Goal: Transaction & Acquisition: Purchase product/service

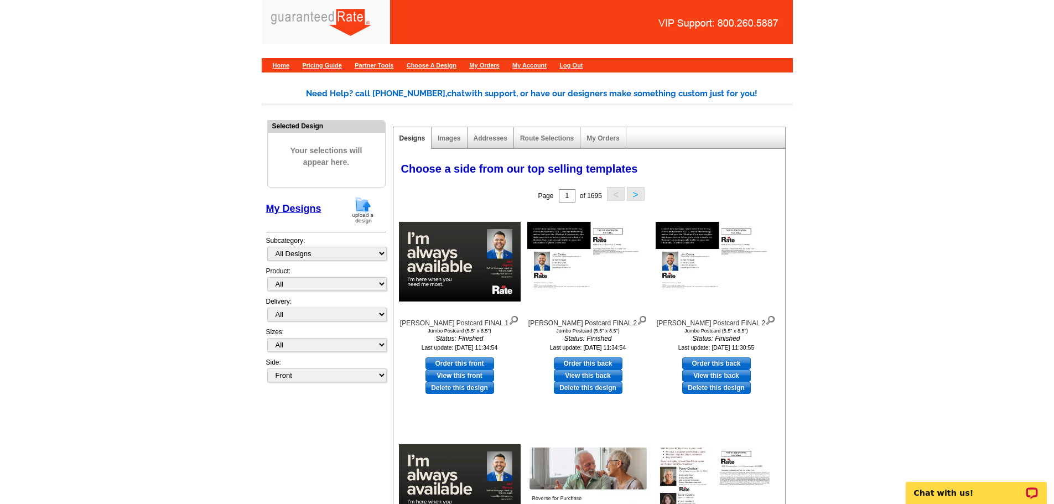
click at [359, 208] on img at bounding box center [363, 210] width 29 height 28
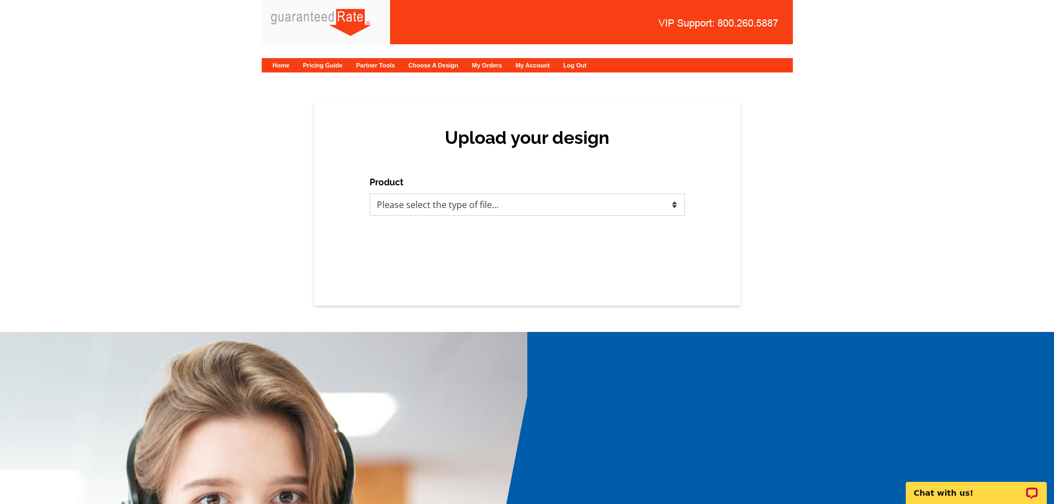
click at [563, 208] on select "Please select the type of file... Postcards Calendars Business Cards Letters an…" at bounding box center [527, 205] width 315 height 22
select select "3"
click at [370, 194] on select "Please select the type of file... Postcards Calendars Business Cards Letters an…" at bounding box center [527, 205] width 315 height 22
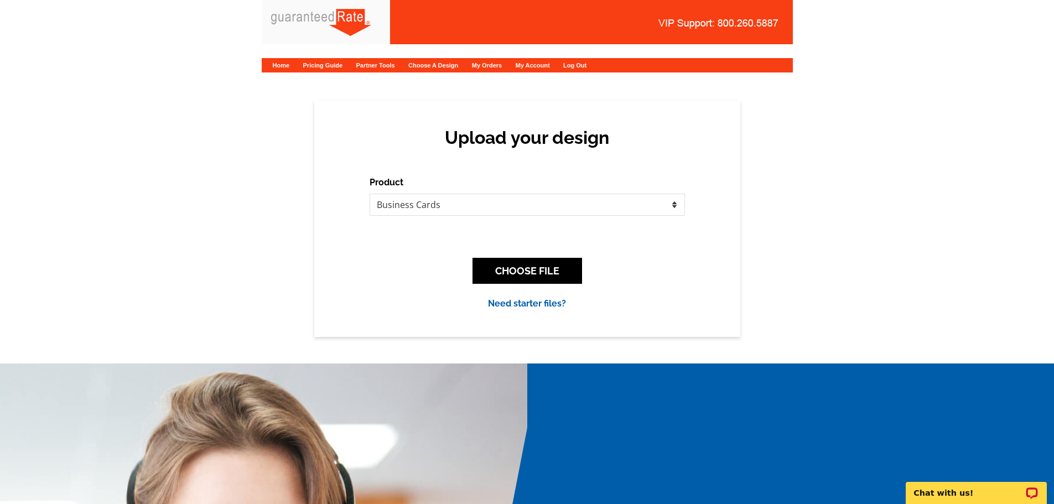
click at [231, 220] on div "Upload your design Product Please select the type of file... Postcards Calendar…" at bounding box center [527, 219] width 1054 height 236
click at [525, 269] on button "CHOOSE FILE" at bounding box center [528, 271] width 110 height 26
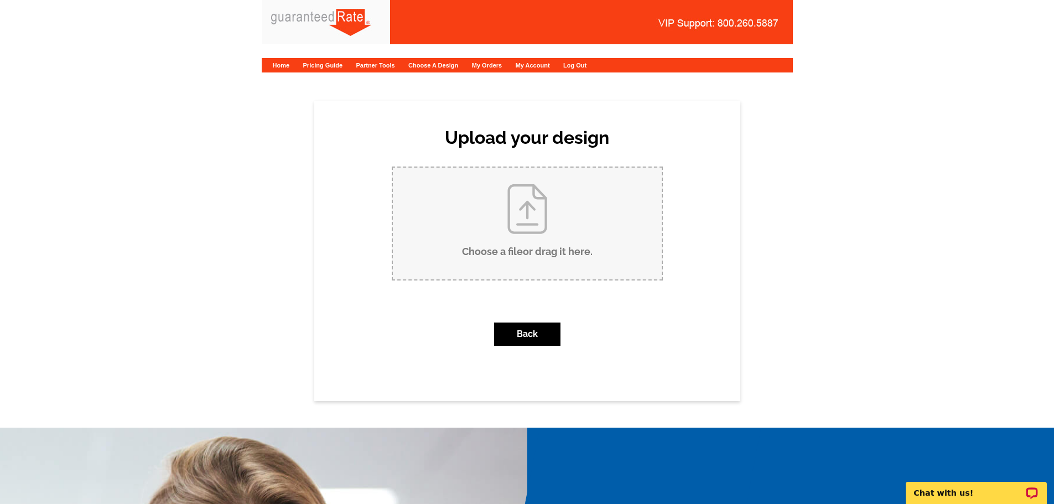
click at [524, 237] on input "Choose a file or drag it here ." at bounding box center [527, 224] width 269 height 112
type input "C:\fakepath\Ronika Htu Business Card (2) (1).pdf"
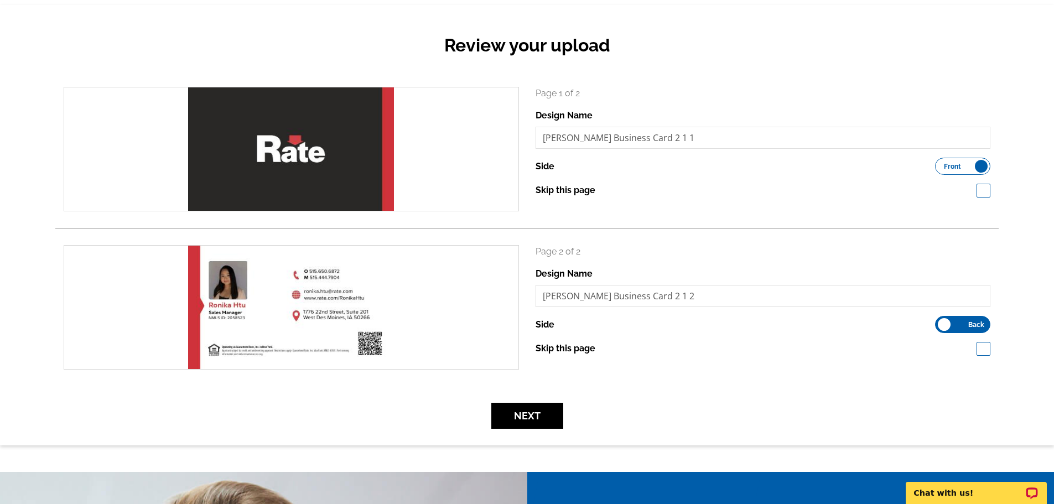
scroll to position [111, 0]
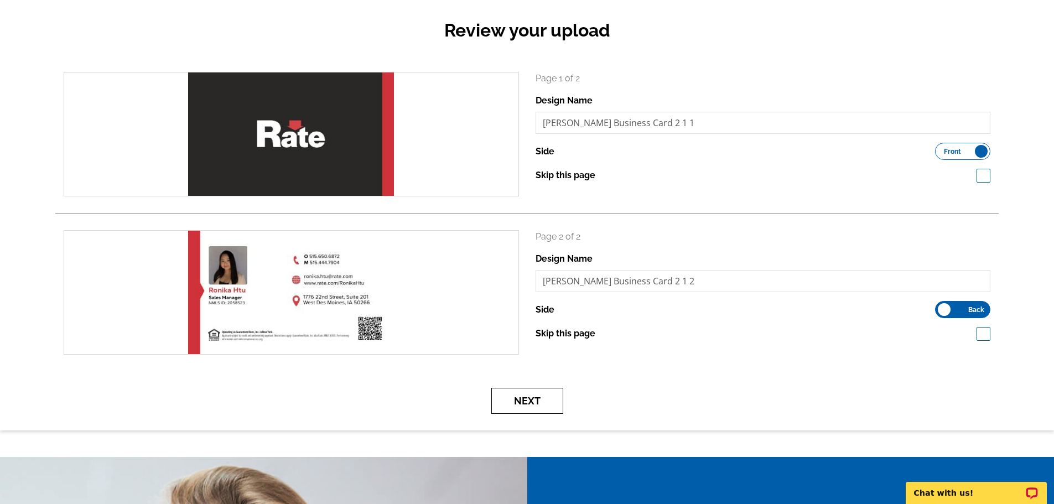
click at [546, 407] on button "Next" at bounding box center [527, 401] width 72 height 26
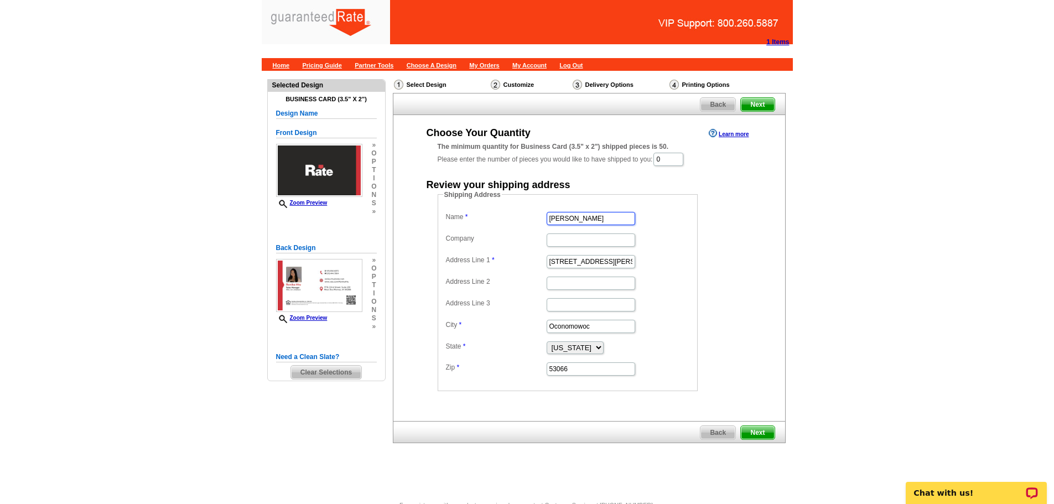
click at [607, 220] on input "Penny Charlson" at bounding box center [591, 218] width 89 height 13
type input "[PERSON_NAME]"
type input "R"
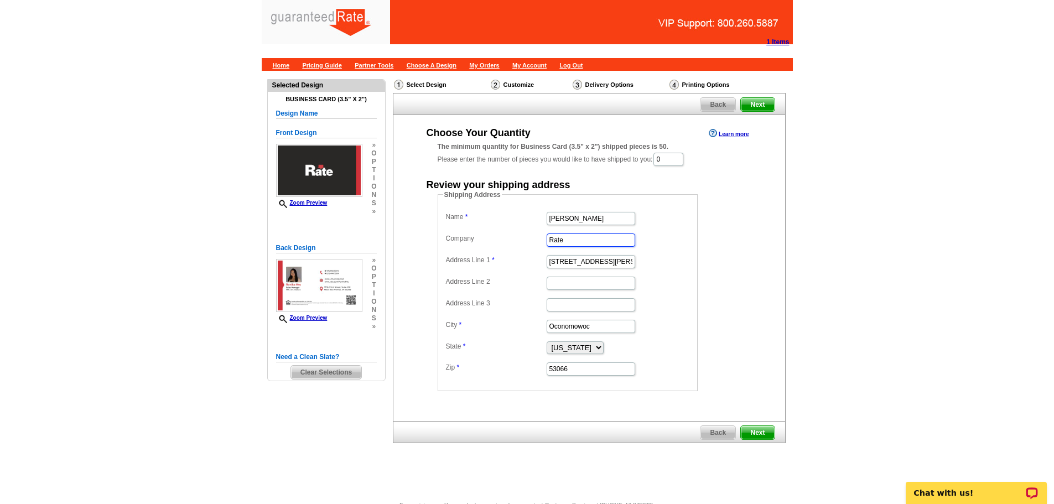
type input "Rate"
click at [567, 264] on input "Address Line 1" at bounding box center [591, 261] width 89 height 13
paste input "[STREET_ADDRESS]"
type input "[STREET_ADDRESS]"
click at [573, 288] on input "Address Line 2" at bounding box center [591, 283] width 89 height 13
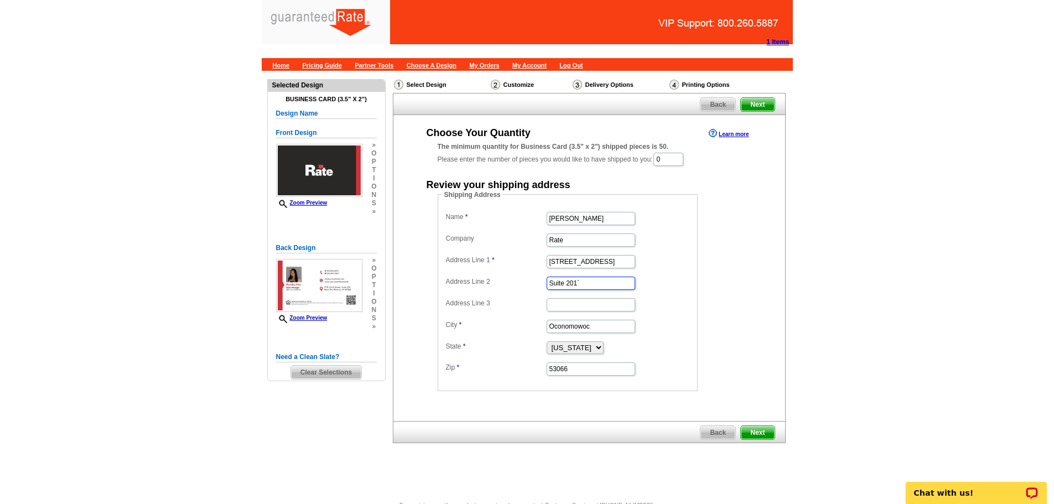
click at [603, 279] on input "Suite 201`" at bounding box center [591, 283] width 89 height 13
type input "Suite 201"
click at [575, 307] on input "Address Line 3" at bounding box center [591, 304] width 89 height 13
drag, startPoint x: 597, startPoint y: 329, endPoint x: 512, endPoint y: 328, distance: 84.7
click at [512, 328] on dl "Name Ronika Htu Company Rate Address Line 1 1776 22nd St. Address Line 2 Suite …" at bounding box center [567, 293] width 249 height 168
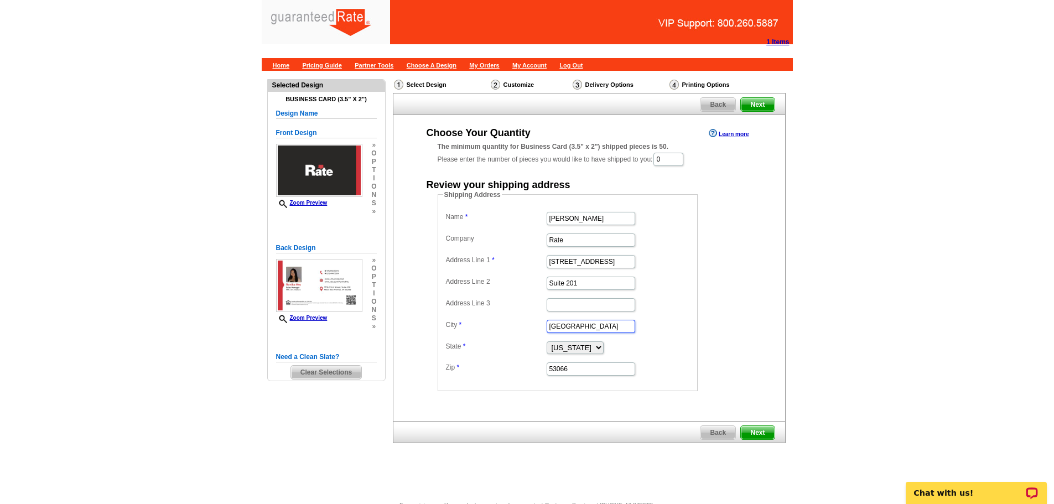
type input "West Des Moines"
select select "IA"
type input "50266"
click at [769, 431] on span "Next" at bounding box center [757, 432] width 33 height 13
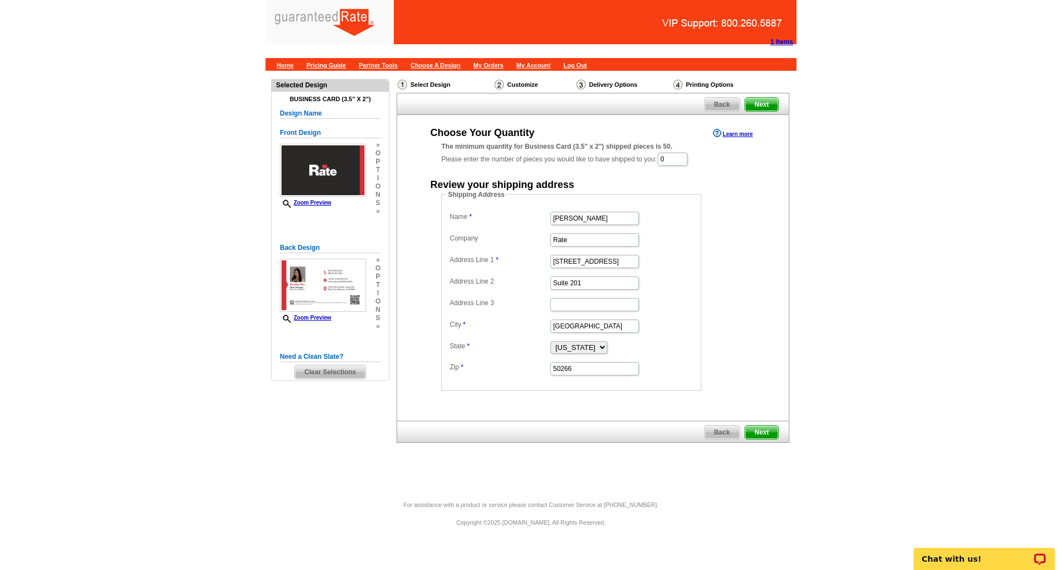
click at [680, 169] on div "Choose Your Quantity Learn more The minimum quantity for Business Card (3.5" x …" at bounding box center [593, 258] width 348 height 265
click at [604, 240] on input "Rate" at bounding box center [595, 240] width 89 height 13
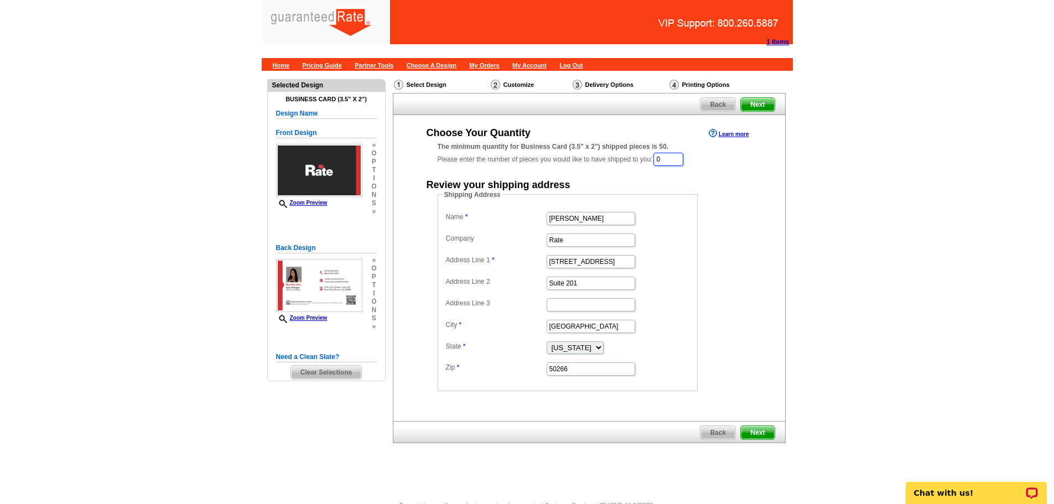
click at [679, 156] on input "0" at bounding box center [669, 159] width 30 height 13
type input "1000"
click at [759, 431] on span "Next" at bounding box center [757, 433] width 33 height 13
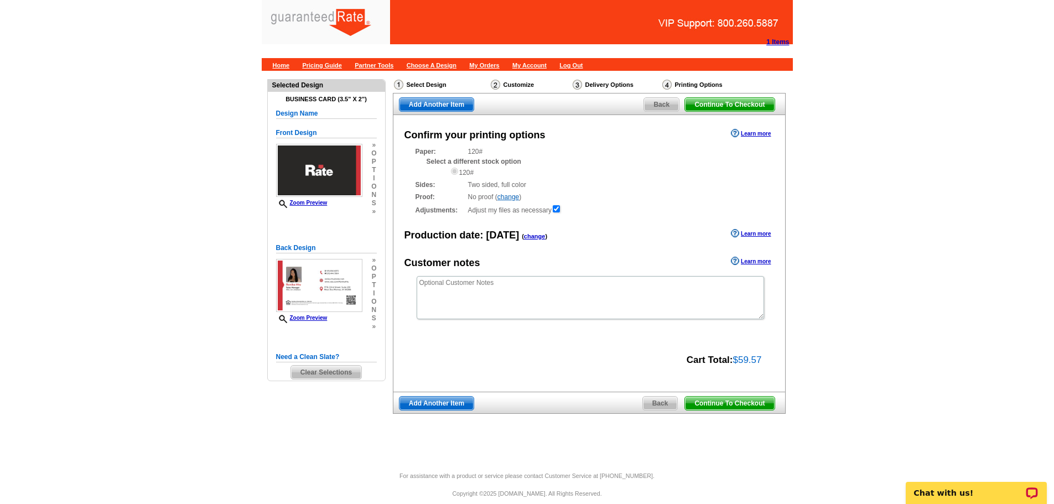
click at [732, 407] on span "Continue To Checkout" at bounding box center [729, 403] width 89 height 13
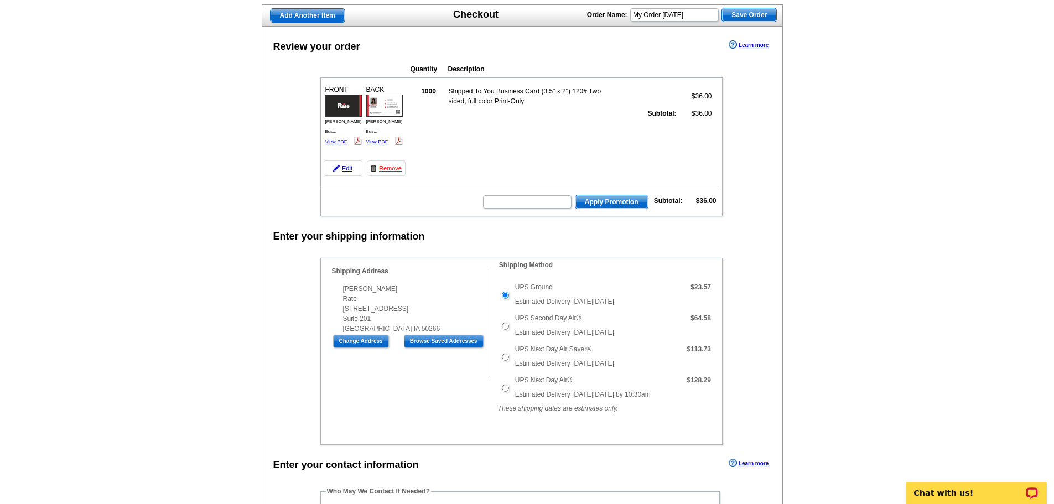
scroll to position [55, 0]
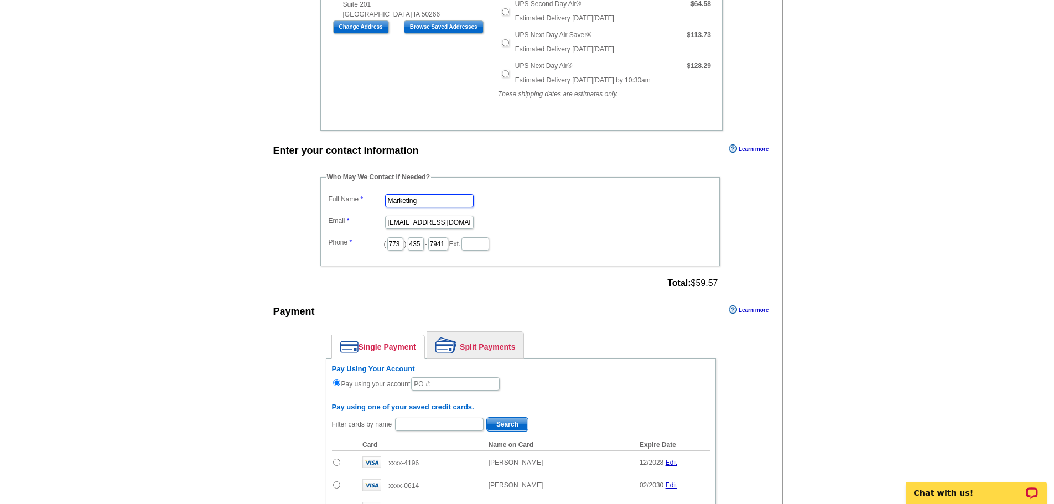
drag, startPoint x: 430, startPoint y: 197, endPoint x: 357, endPoint y: 202, distance: 73.2
click at [357, 202] on dl "Full Name Marketing Email marketing@guaranteedrate.com Phone ( 773 ) 435 - 7941…" at bounding box center [520, 221] width 388 height 60
type input "[PERSON_NAME]"
type input "[PERSON_NAME][EMAIL_ADDRESS][PERSON_NAME][DOMAIN_NAME]"
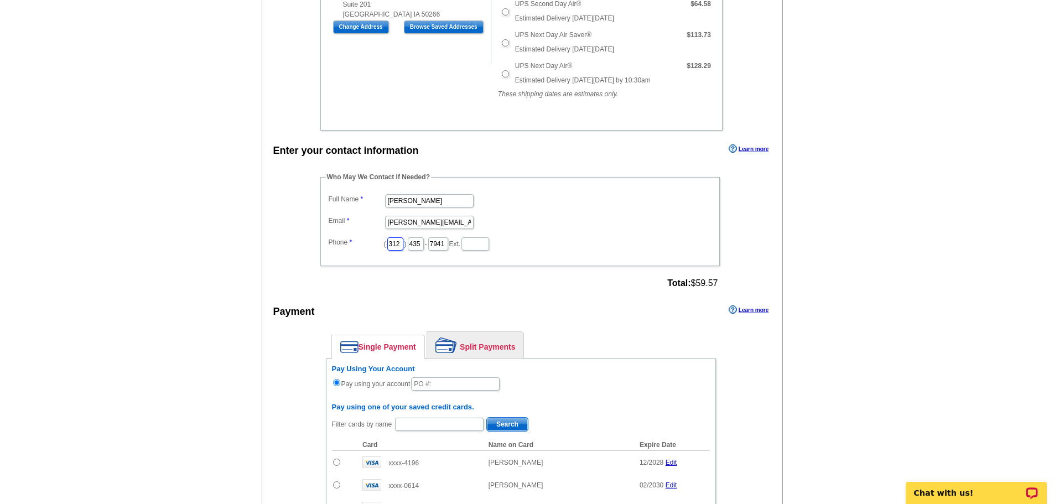
type input "312"
type input "613"
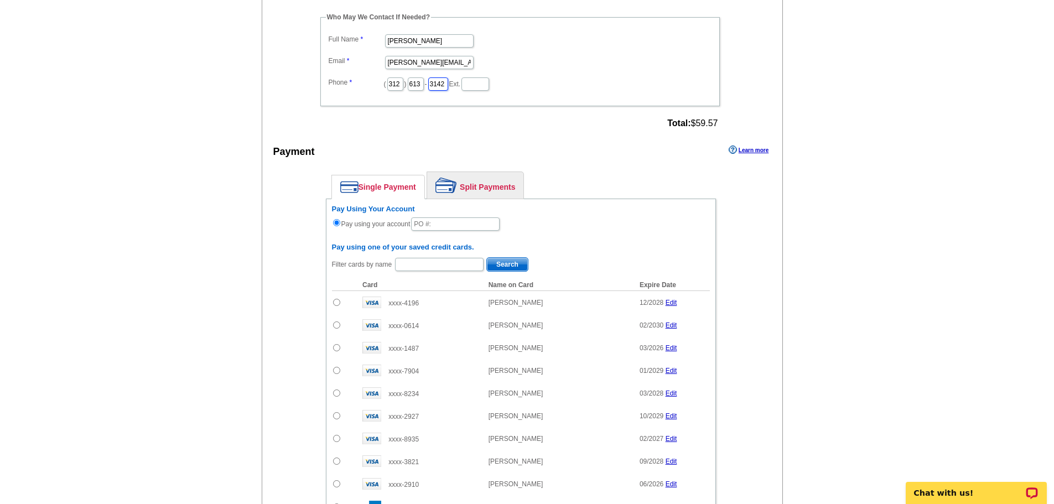
scroll to position [553, 0]
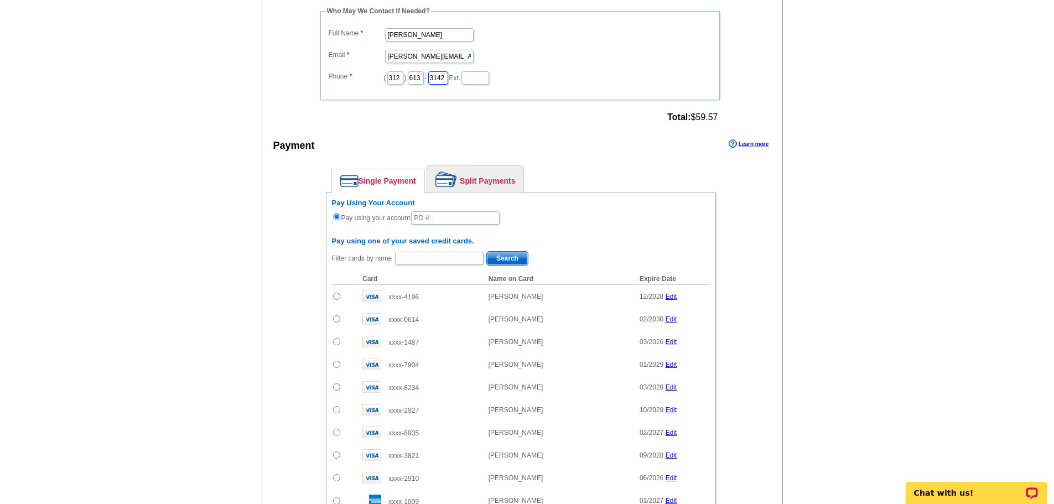
type input "3142"
click at [460, 212] on input "text" at bounding box center [455, 217] width 89 height 13
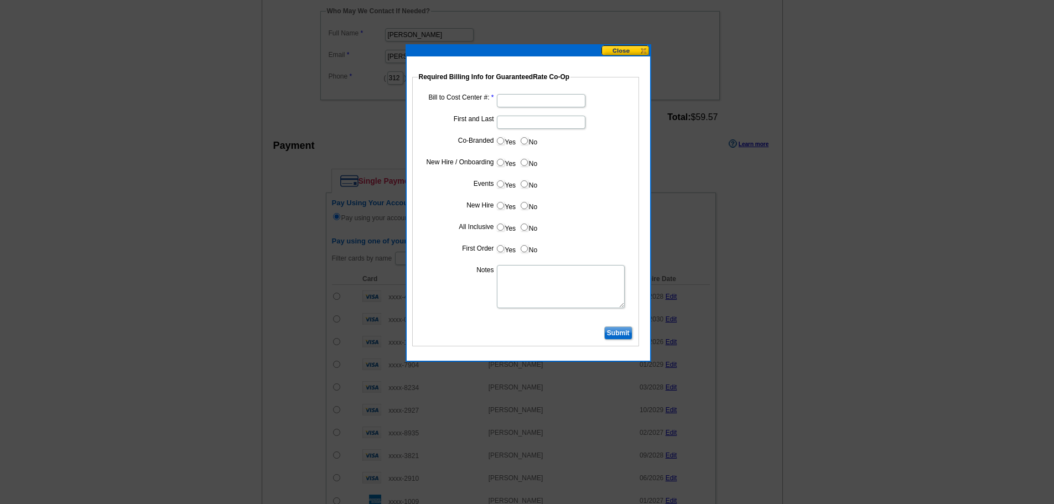
type input "RT8142025235"
click at [526, 105] on input "Bill to Cost Center #:" at bounding box center [541, 100] width 89 height 13
click at [525, 103] on input "Bill to Cost Center #:" at bounding box center [541, 100] width 89 height 13
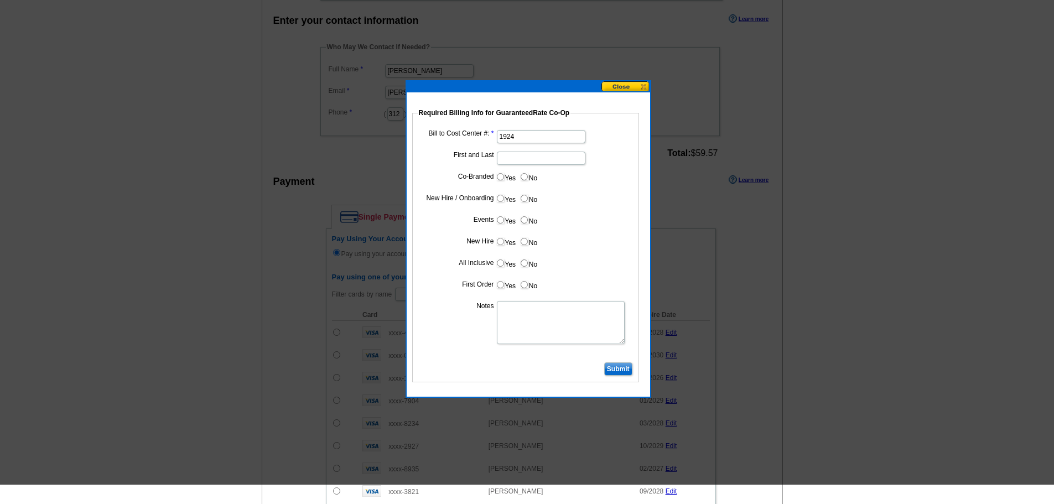
scroll to position [498, 0]
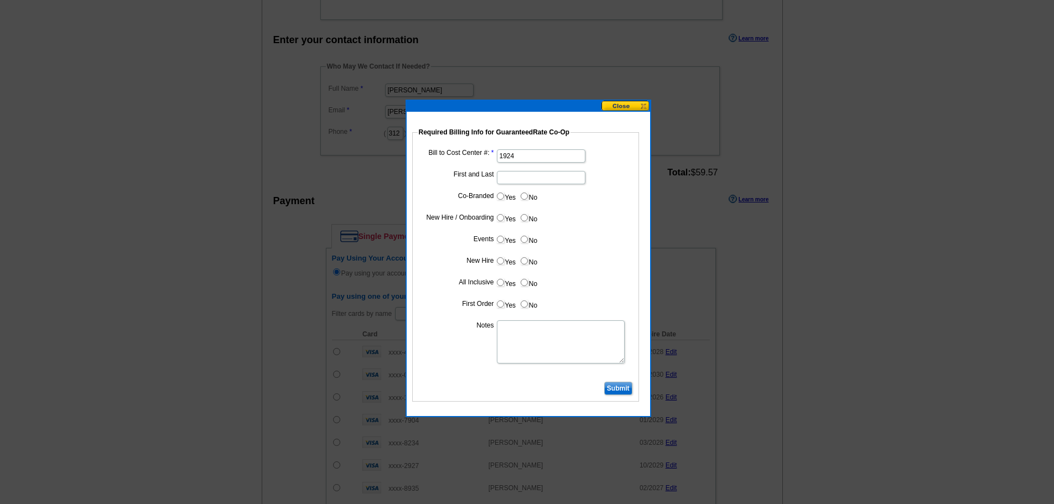
type input "1924"
click at [516, 176] on input "First and Last" at bounding box center [541, 177] width 89 height 13
type input "R"
type input "[PERSON_NAME]"
click at [527, 193] on input "No" at bounding box center [524, 196] width 7 height 7
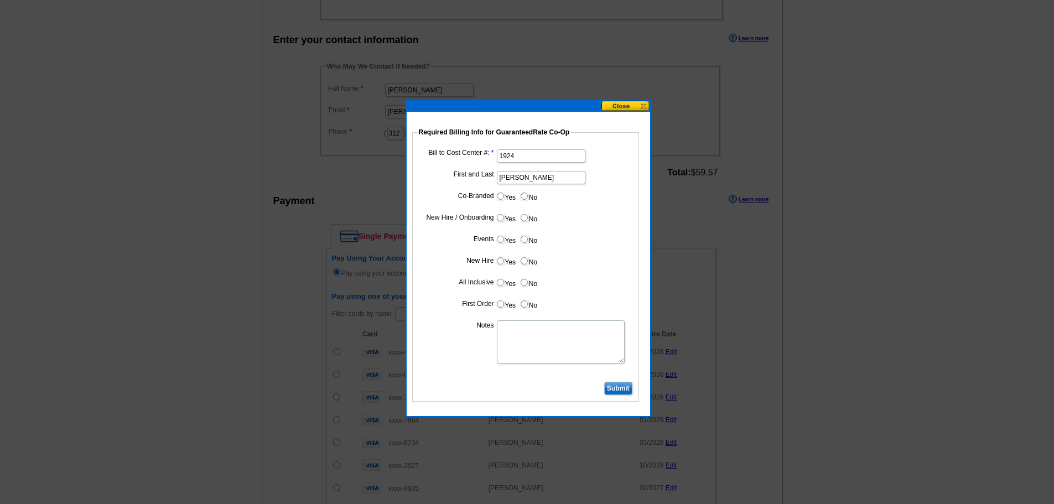
radio input "true"
click at [504, 217] on input "Yes" at bounding box center [500, 217] width 7 height 7
radio input "true"
click at [526, 240] on input "No" at bounding box center [524, 239] width 7 height 7
radio input "true"
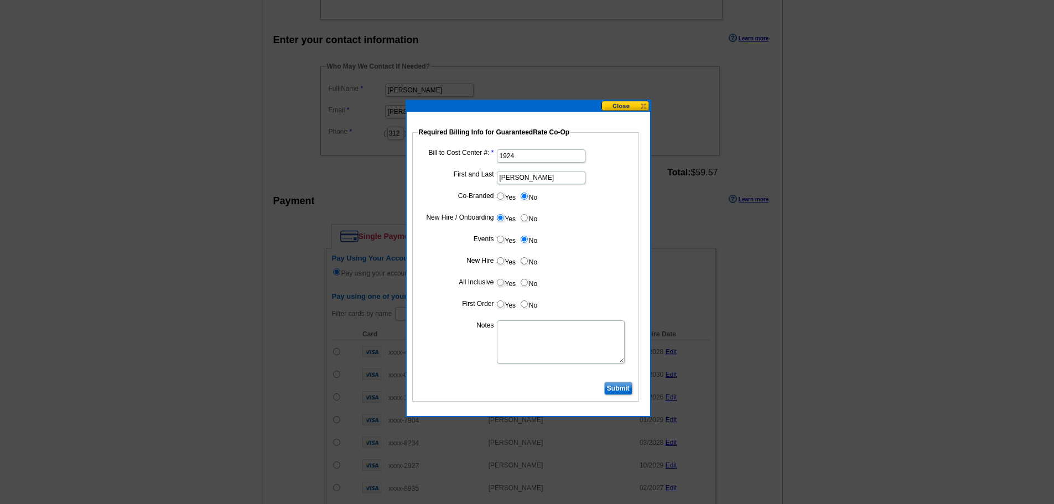
click at [498, 263] on input "Yes" at bounding box center [500, 260] width 7 height 7
radio input "true"
click at [501, 283] on input "Yes" at bounding box center [500, 282] width 7 height 7
radio input "true"
click at [503, 304] on input "Yes" at bounding box center [500, 303] width 7 height 7
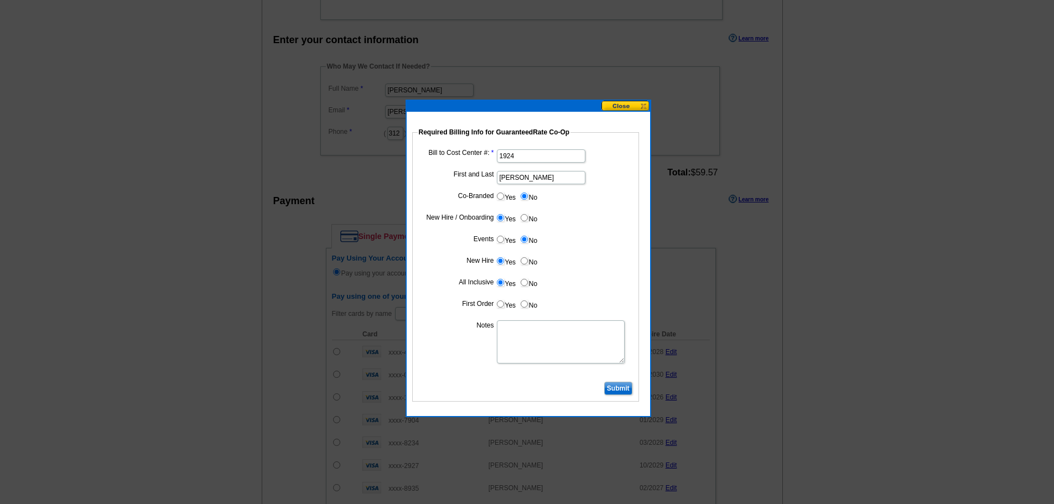
radio input "true"
click at [544, 356] on textarea "Notes" at bounding box center [561, 341] width 128 height 43
type textarea "1924"
click at [610, 386] on input "Submit" at bounding box center [618, 388] width 28 height 13
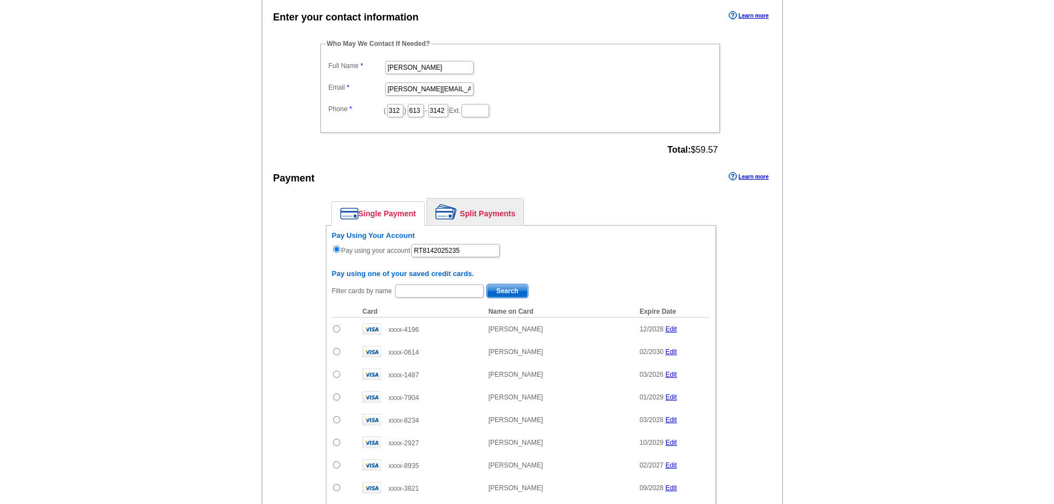
scroll to position [454, 0]
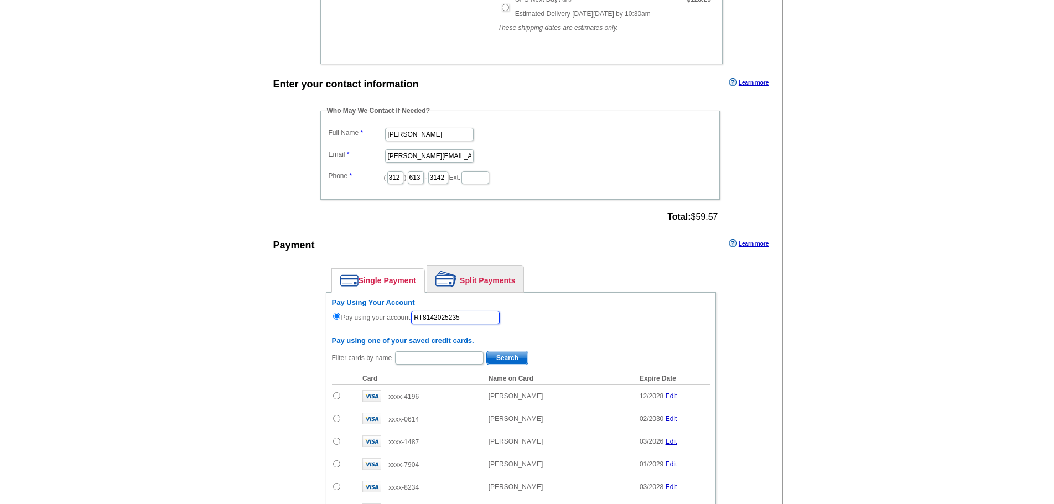
drag, startPoint x: 480, startPoint y: 320, endPoint x: 425, endPoint y: 321, distance: 54.8
click at [425, 321] on input "RT8142025235" at bounding box center [455, 317] width 89 height 13
type input "R"
type input "0"
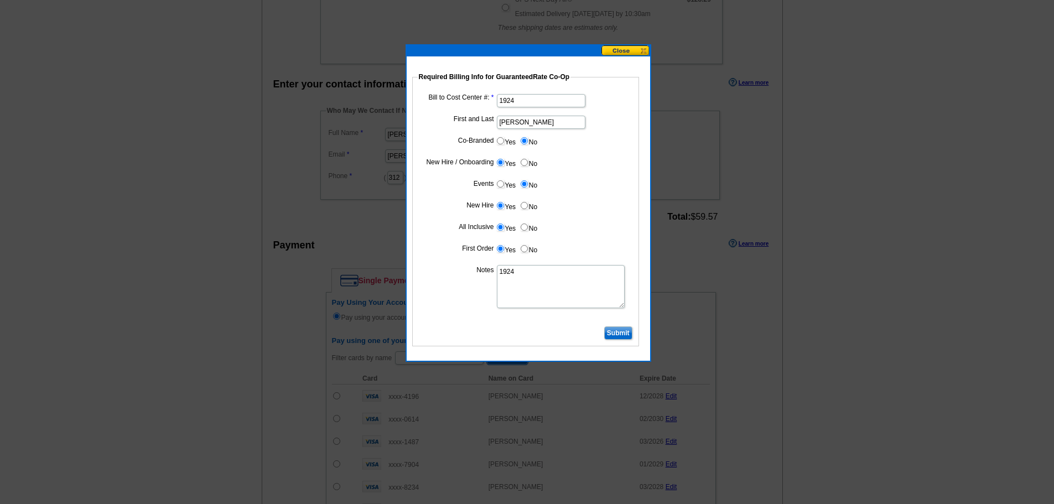
type input "8142025_RT_237"
click at [608, 335] on input "Submit" at bounding box center [618, 332] width 28 height 13
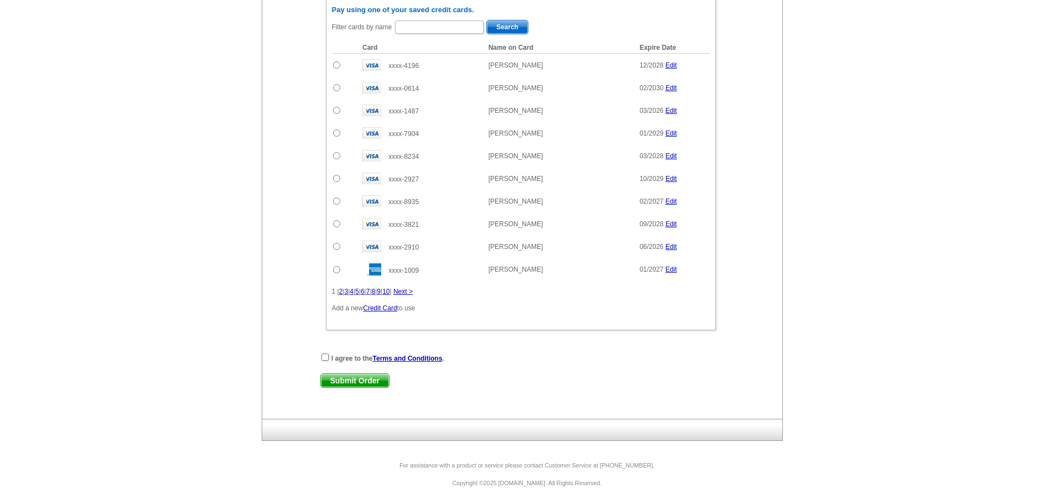
scroll to position [786, 0]
drag, startPoint x: 325, startPoint y: 356, endPoint x: 349, endPoint y: 377, distance: 31.8
click at [325, 355] on input "checkbox" at bounding box center [324, 355] width 7 height 7
checkbox input "true"
click at [355, 380] on span "Submit Order" at bounding box center [355, 379] width 68 height 13
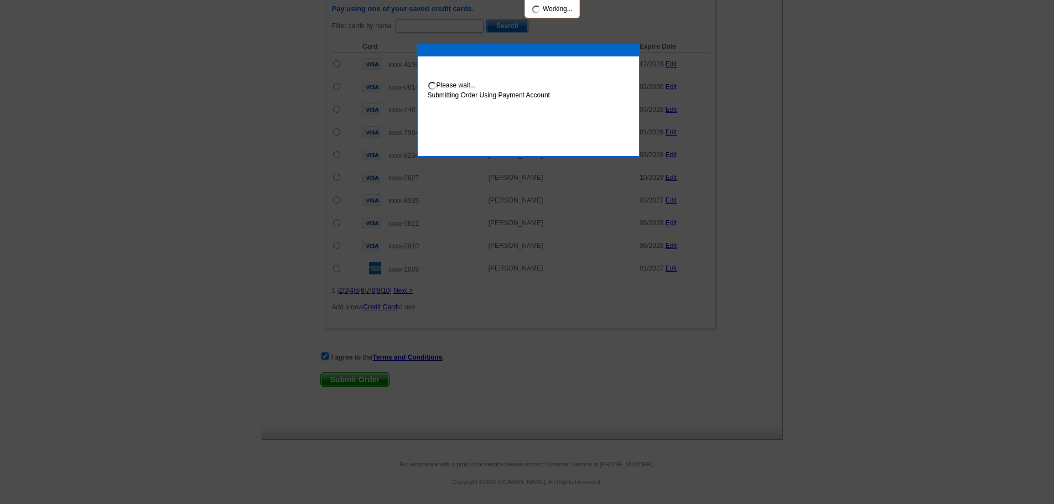
scroll to position [842, 0]
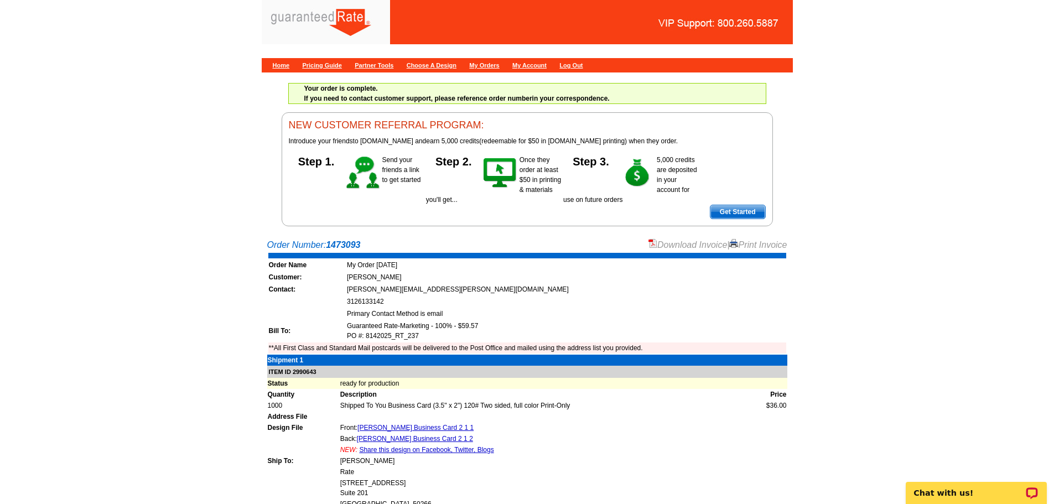
click at [671, 243] on link "Download Invoice" at bounding box center [688, 244] width 79 height 9
